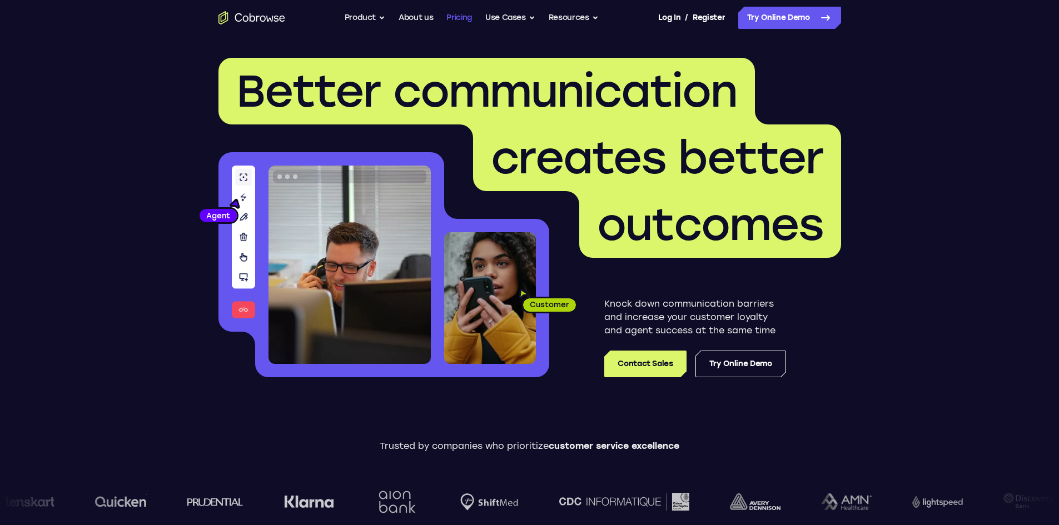
click at [446, 20] on link "Pricing" at bounding box center [459, 18] width 26 height 22
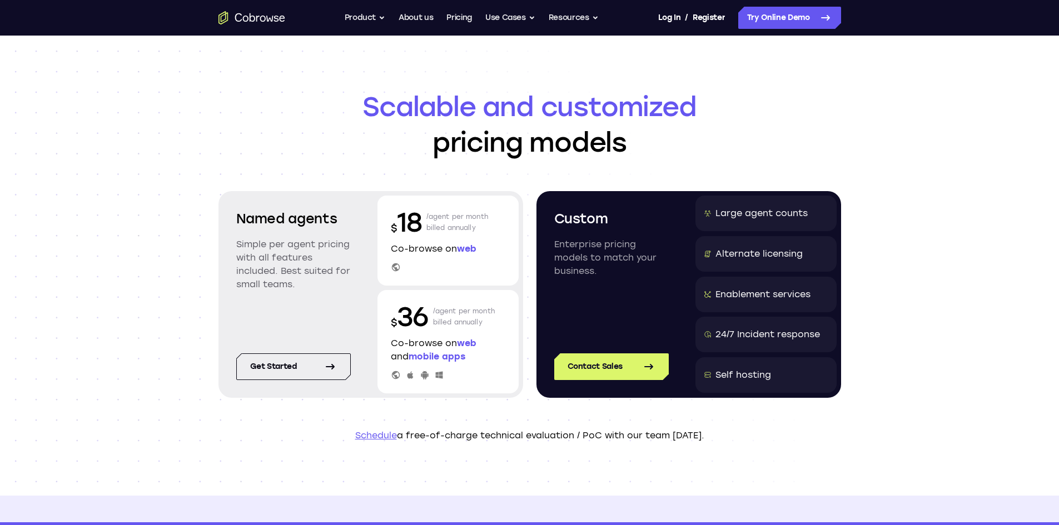
drag, startPoint x: 235, startPoint y: 213, endPoint x: 355, endPoint y: 288, distance: 141.9
click at [355, 288] on div "Named agents Simple per agent pricing with all features included. Best suited f…" at bounding box center [293, 259] width 141 height 126
drag, startPoint x: 385, startPoint y: 345, endPoint x: 481, endPoint y: 355, distance: 96.1
click at [481, 355] on div "$ 36 /agent per month billed annually Co-browse on web and mobile apps" at bounding box center [447, 341] width 141 height 103
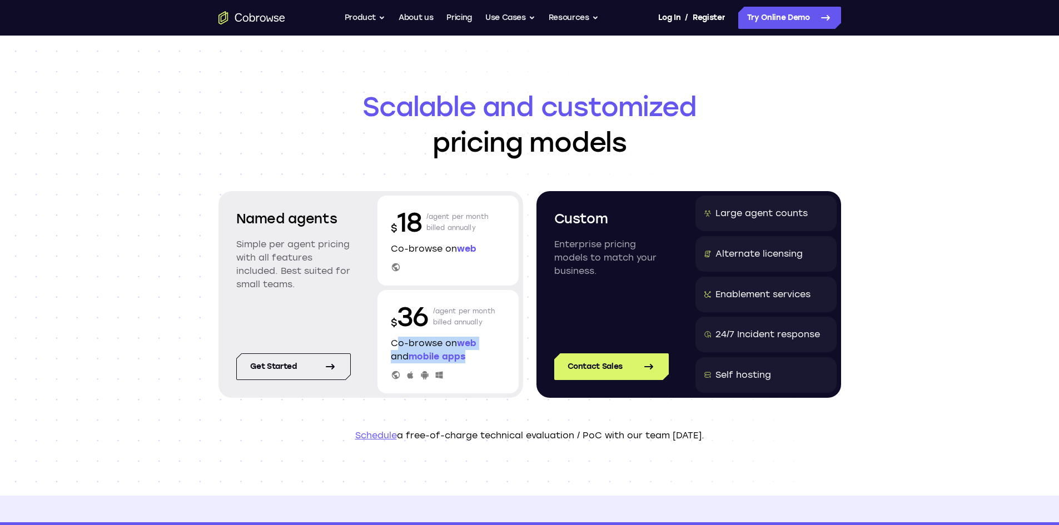
copy p "Co-browse on web and mobile apps"
click at [325, 319] on div "Named agents Simple per agent pricing with all features included. Best suited f…" at bounding box center [293, 259] width 141 height 126
